Goal: Task Accomplishment & Management: Manage account settings

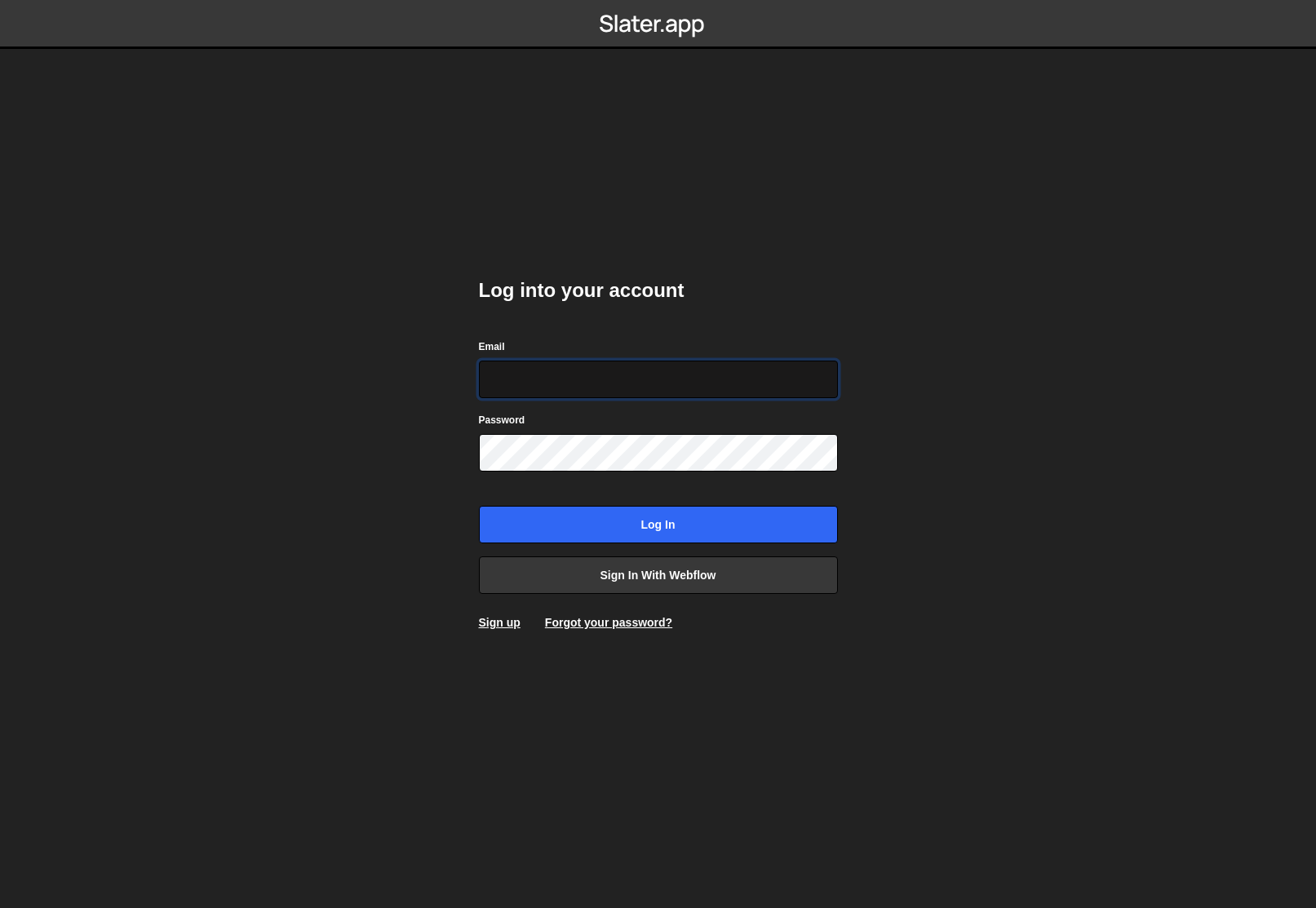
type input "[PERSON_NAME][EMAIL_ADDRESS][DOMAIN_NAME]"
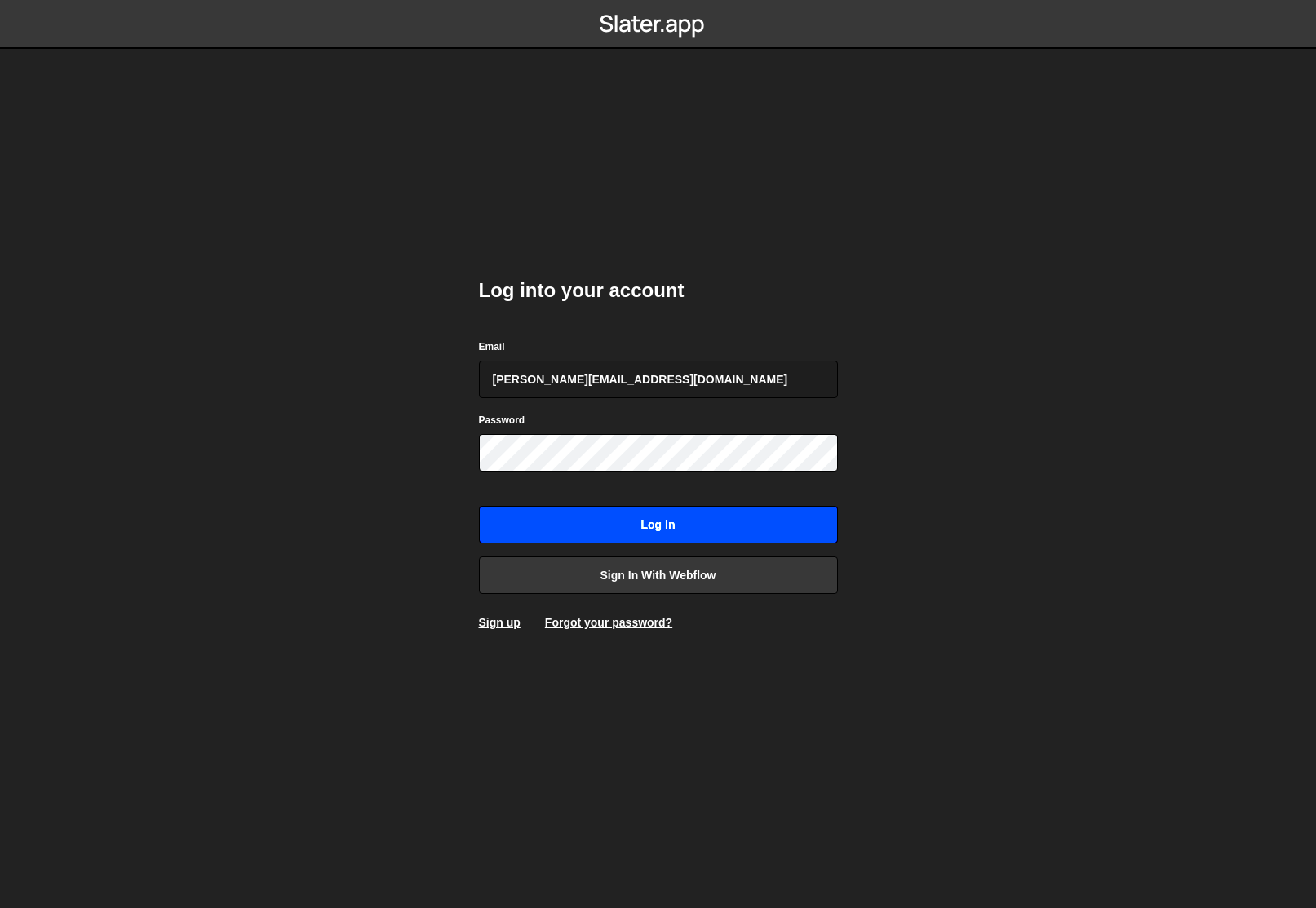
click at [595, 526] on input "Log in" at bounding box center [658, 524] width 359 height 38
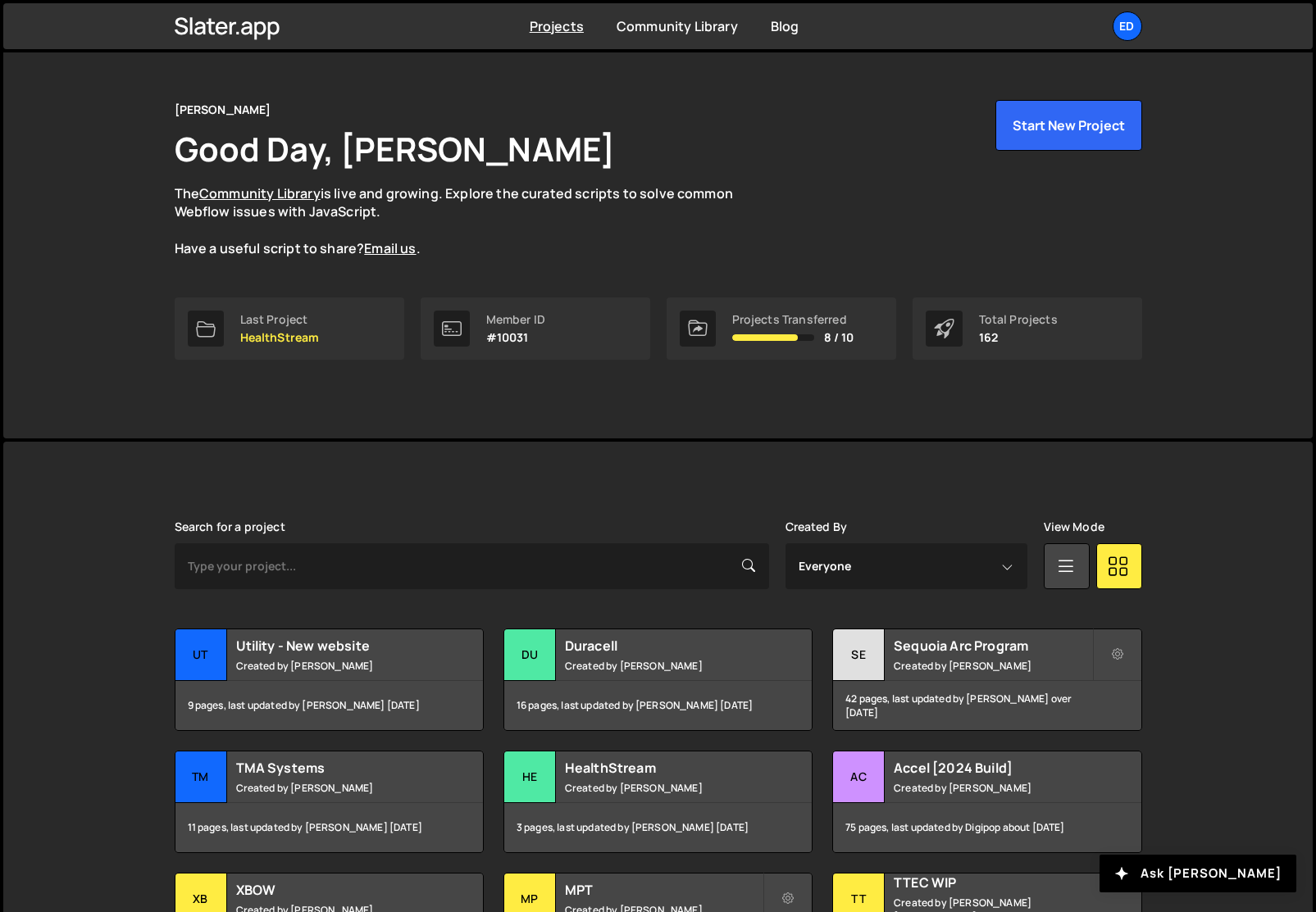
scroll to position [66, 0]
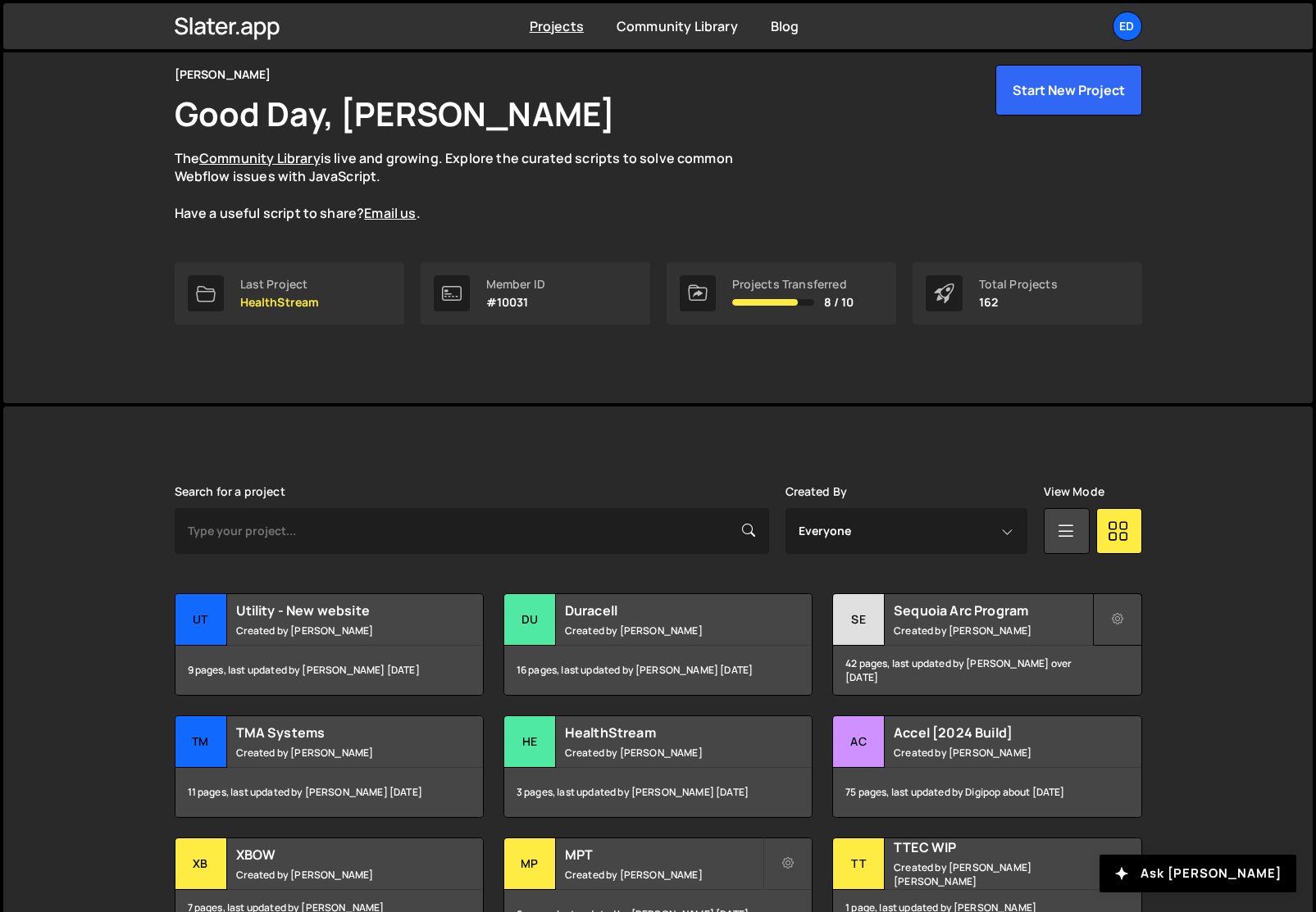
click at [1103, 620] on button at bounding box center [1117, 620] width 49 height 53
click at [1124, 688] on link "Edit Project" at bounding box center [1191, 686] width 195 height 26
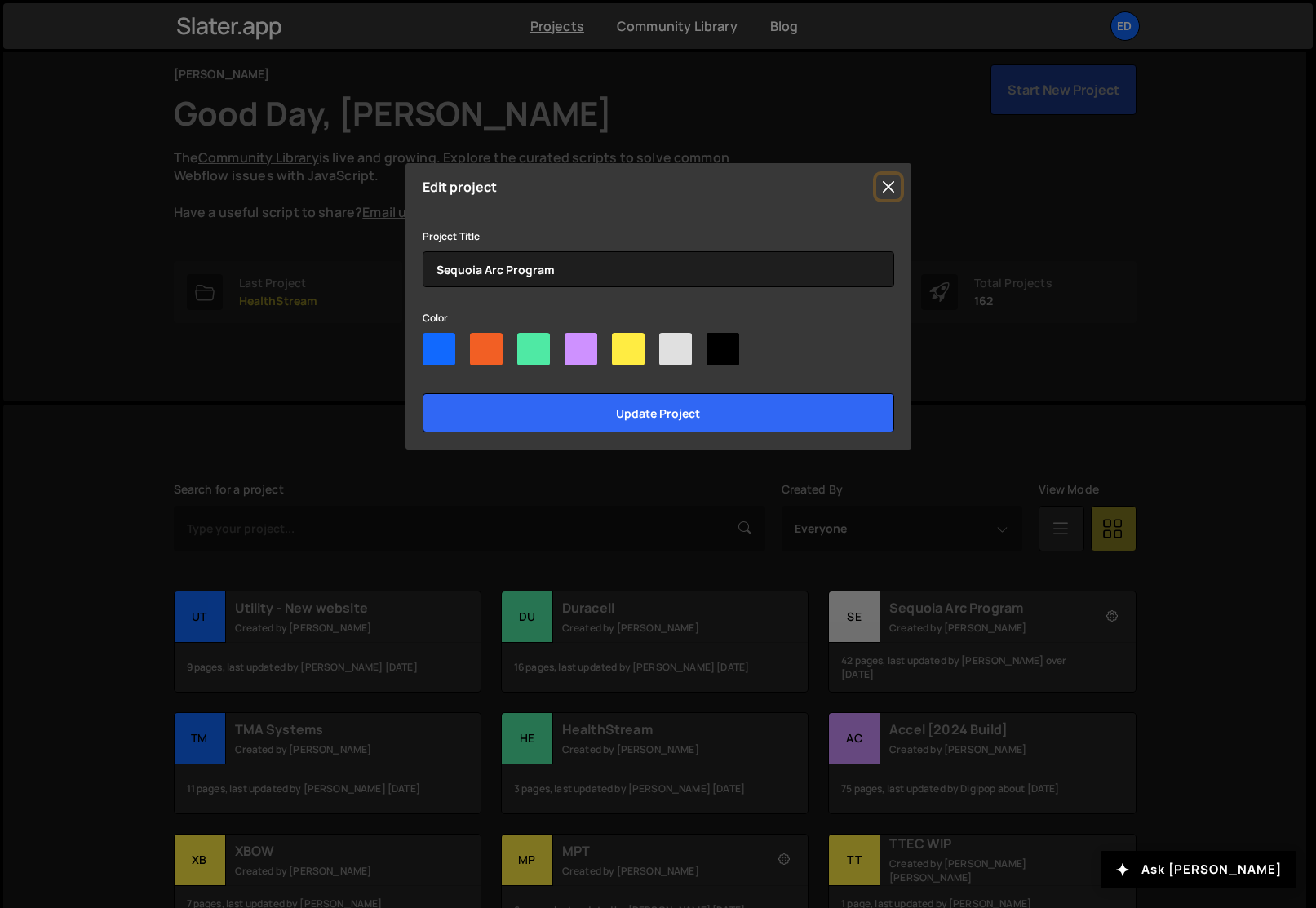
click at [884, 184] on button "Close" at bounding box center [887, 186] width 24 height 24
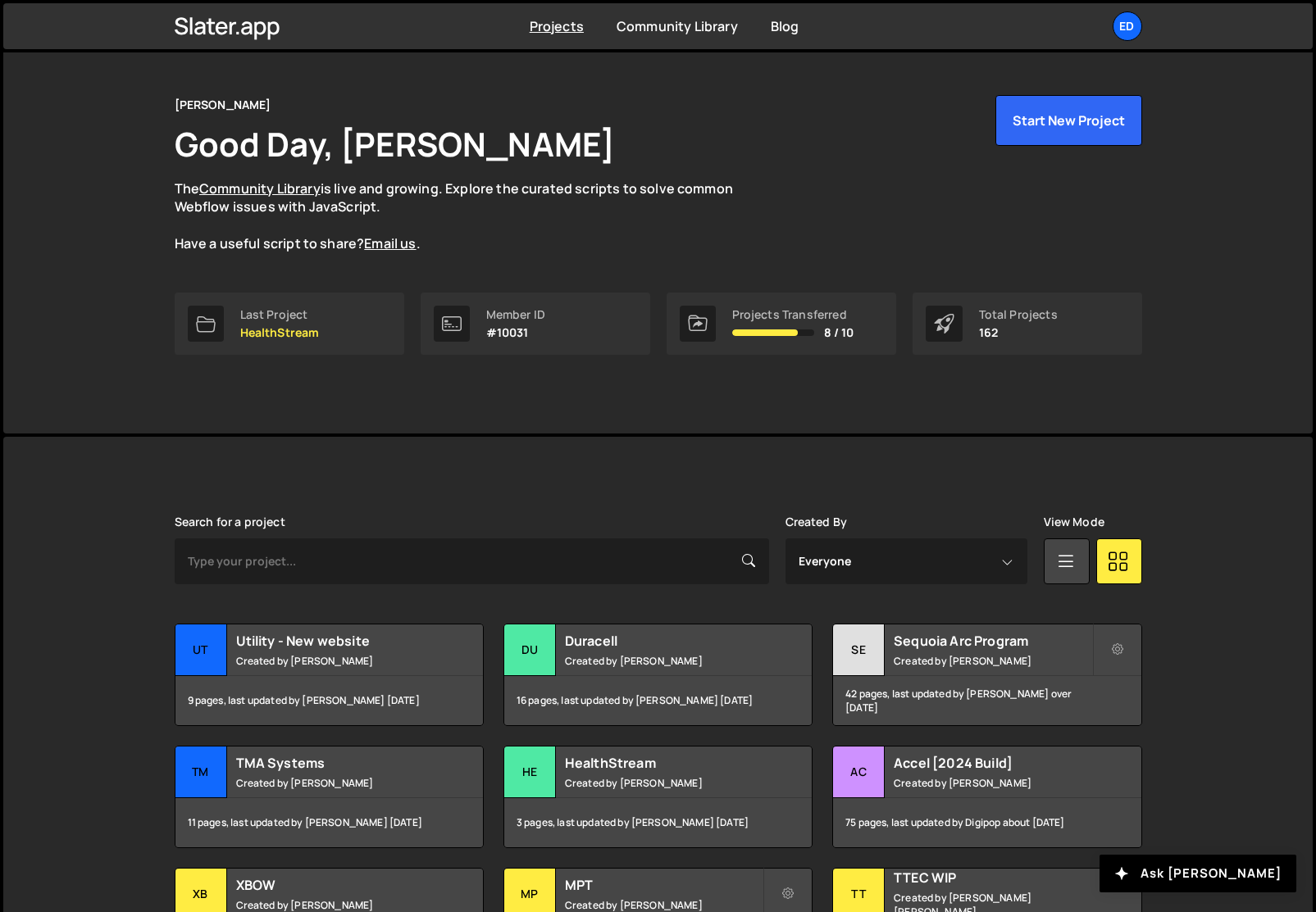
scroll to position [0, 0]
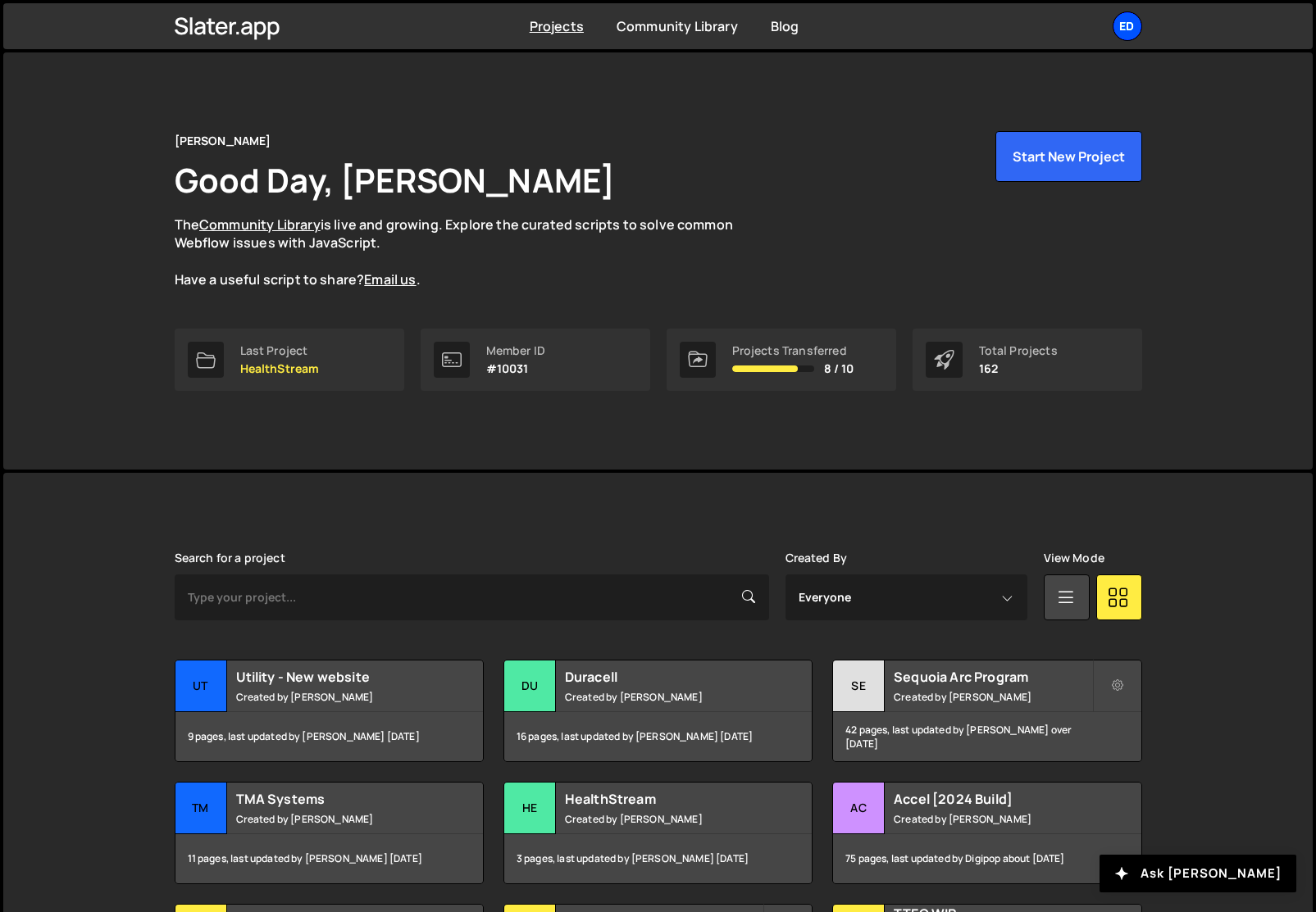
click at [1124, 27] on div "Ed" at bounding box center [1127, 26] width 29 height 29
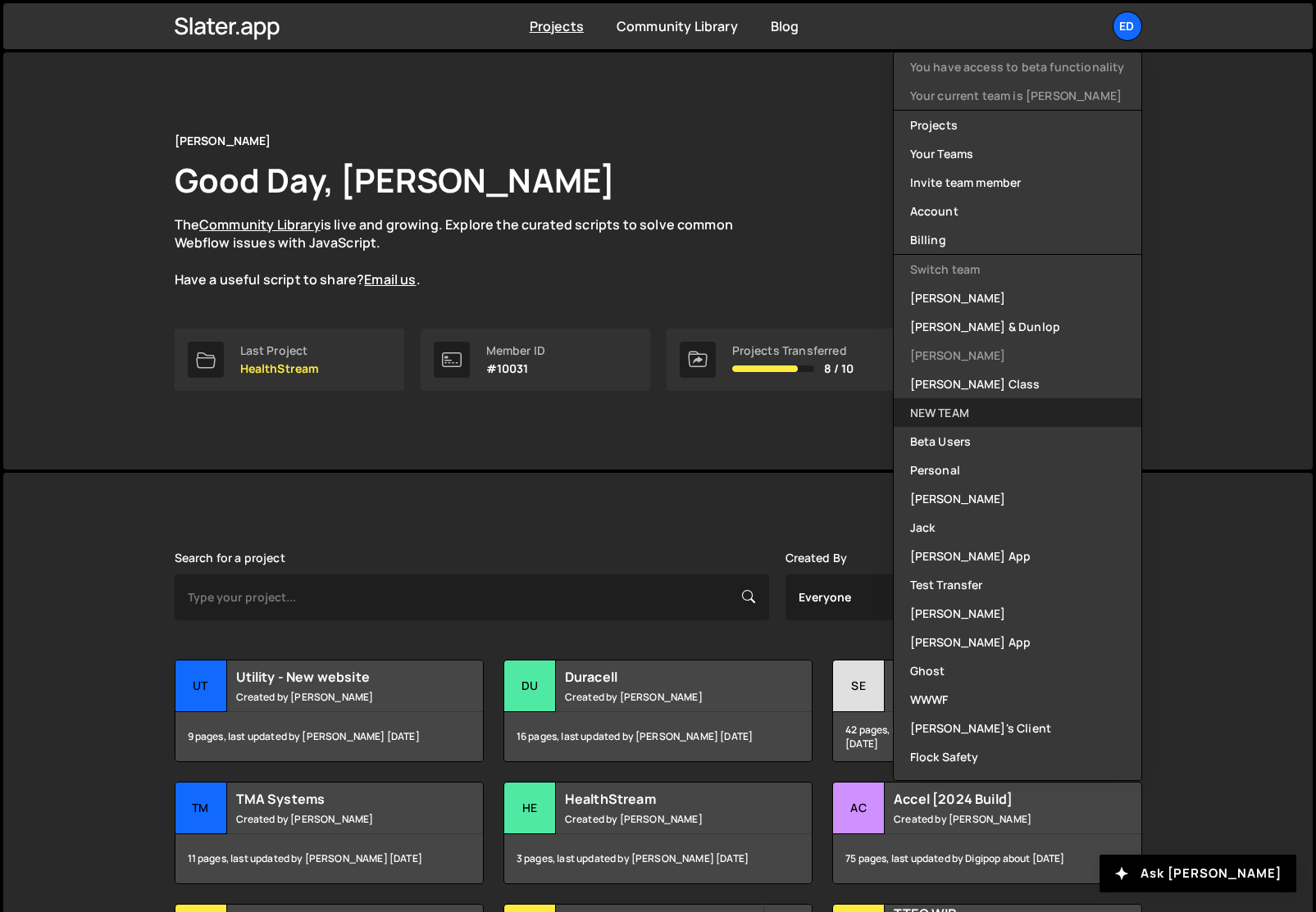
click at [950, 410] on link "NEW TEAM" at bounding box center [1018, 412] width 248 height 28
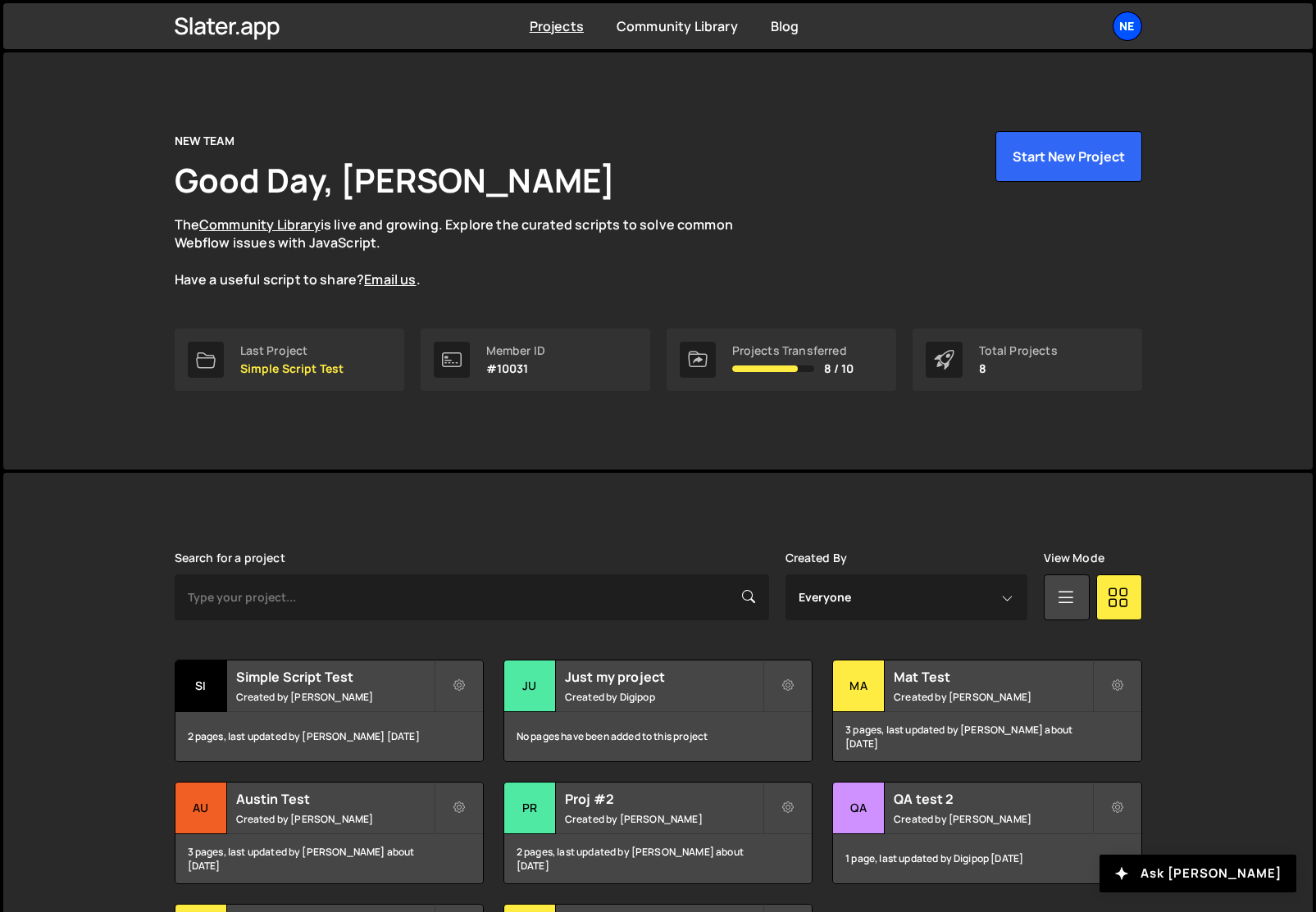
click at [1132, 24] on div "NE" at bounding box center [1127, 26] width 29 height 29
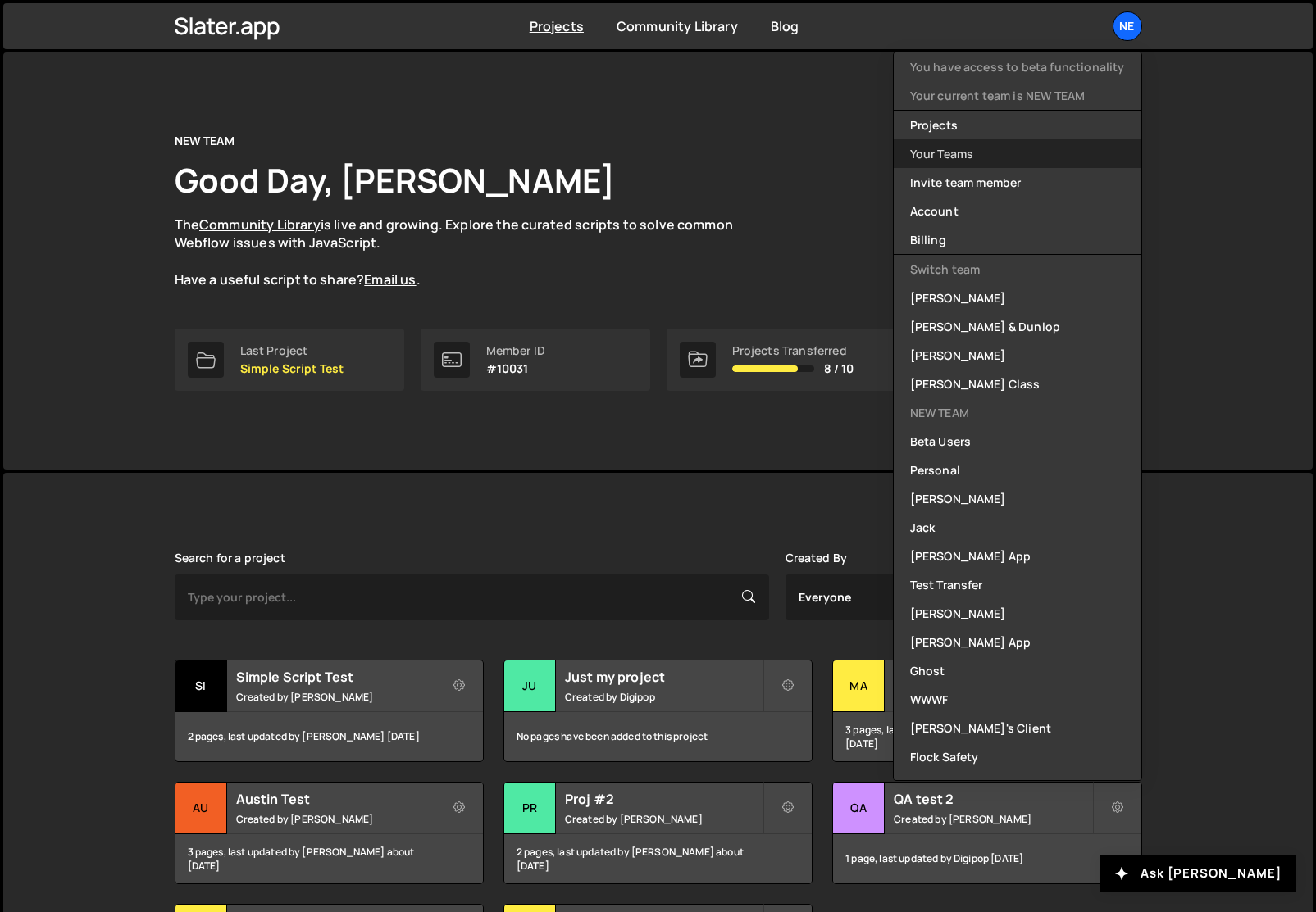
click at [952, 152] on link "Your Teams" at bounding box center [1018, 153] width 248 height 28
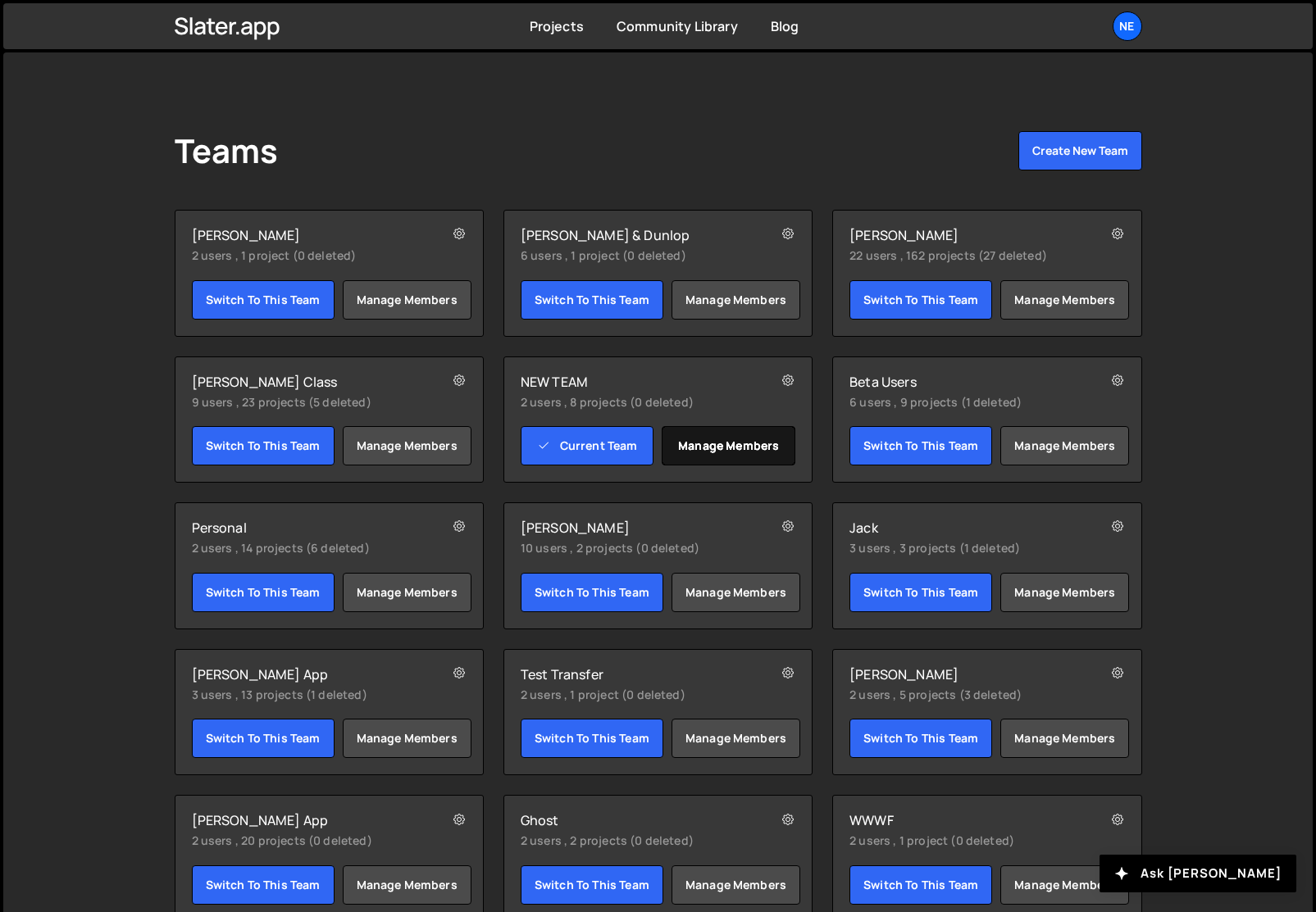
click at [736, 451] on link "Manage members" at bounding box center [728, 445] width 134 height 39
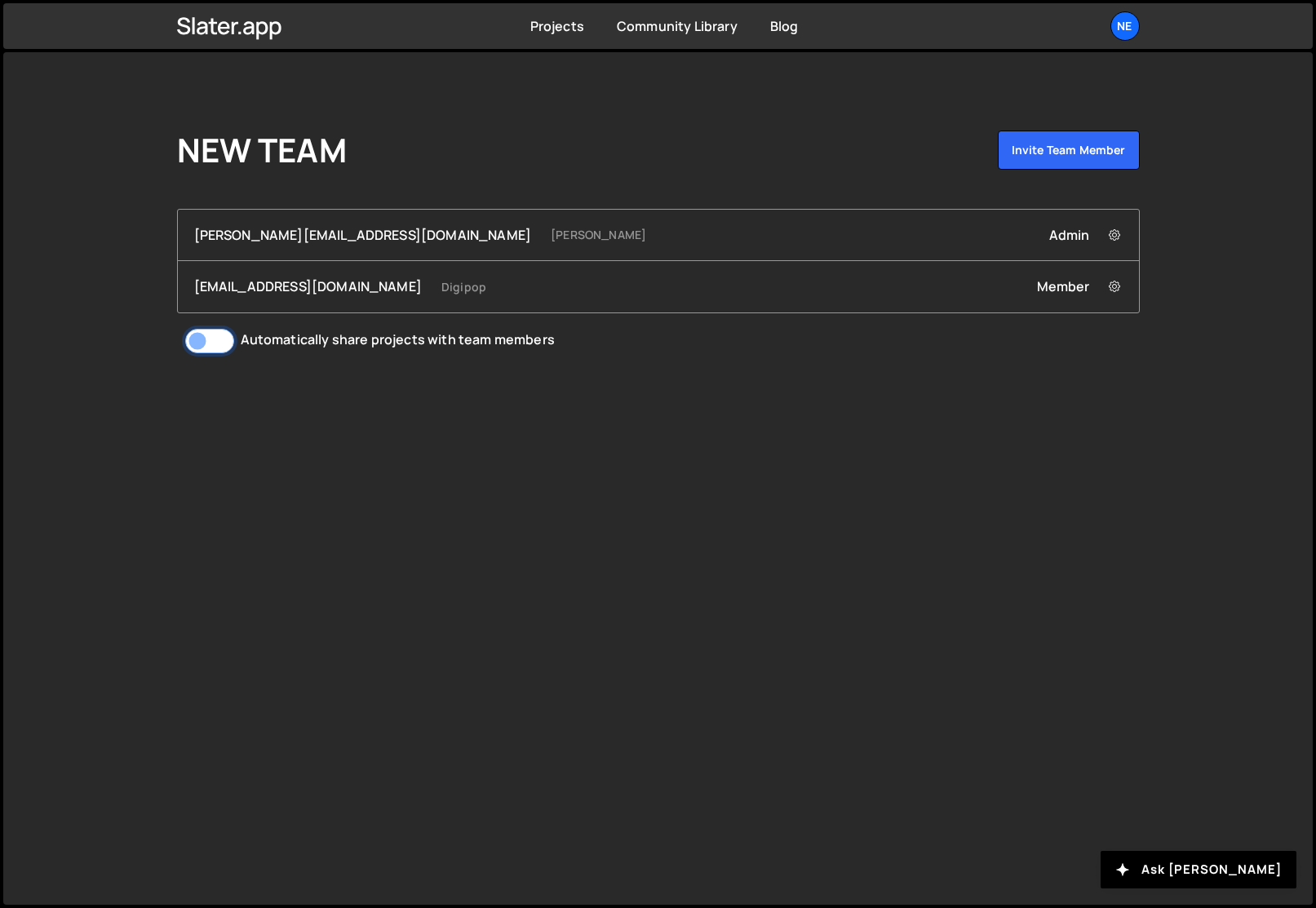
click at [218, 340] on input "Automatically share projects with team members" at bounding box center [209, 340] width 48 height 24
click at [218, 345] on input "Automatically share projects with team members" at bounding box center [209, 340] width 48 height 24
checkbox input "false"
click at [1121, 40] on div "NE" at bounding box center [1125, 26] width 29 height 29
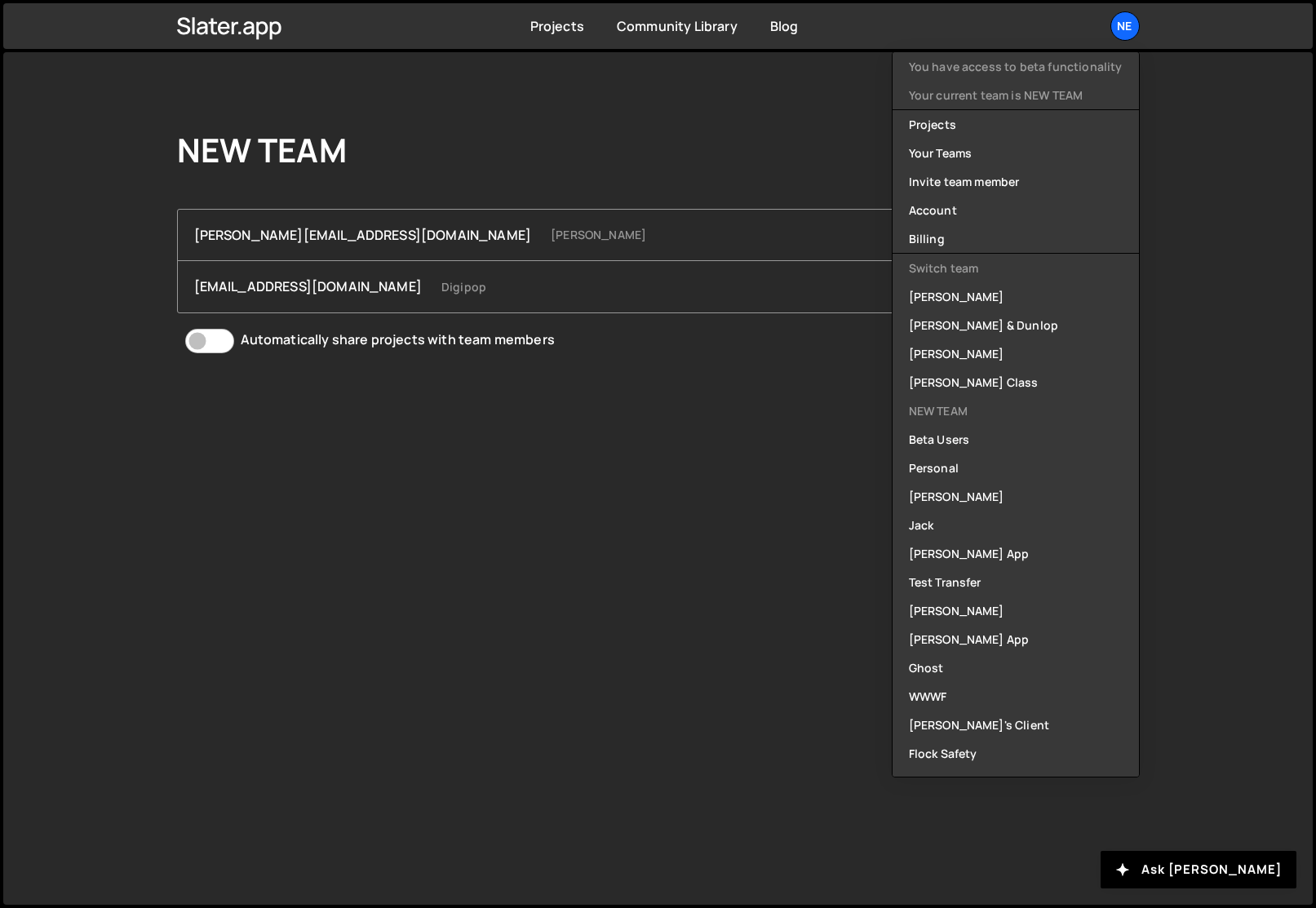
click at [721, 499] on div "NEW TEAM Invite team member jared@edgarallan.com Jared Malan Admin Remove jared…" at bounding box center [658, 478] width 1309 height 853
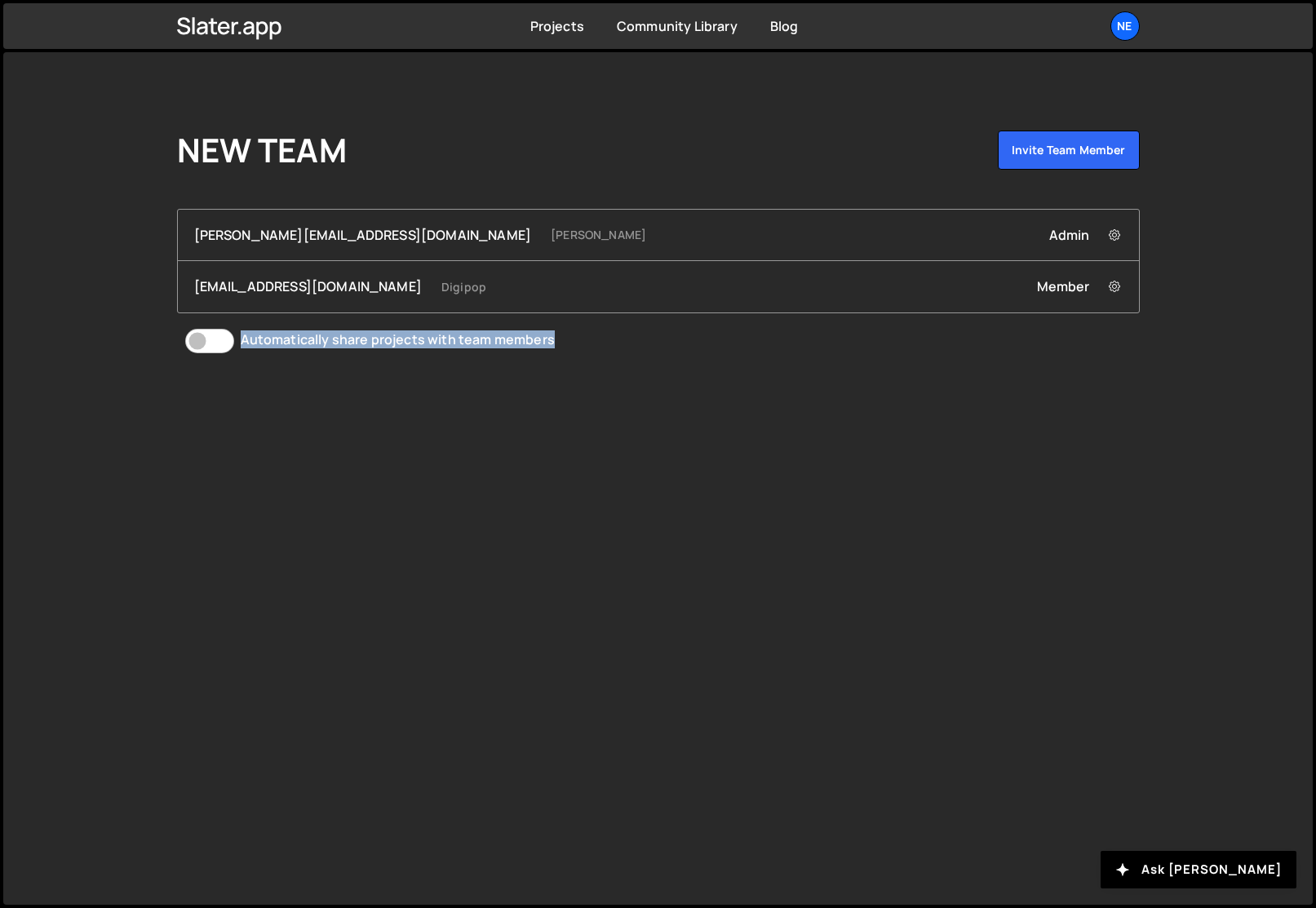
drag, startPoint x: 571, startPoint y: 337, endPoint x: 247, endPoint y: 326, distance: 324.2
click at [247, 326] on label "Automatically share projects with team members" at bounding box center [674, 340] width 930 height 27
copy div "Automatically share projects with team members"
